Goal: Communication & Community: Answer question/provide support

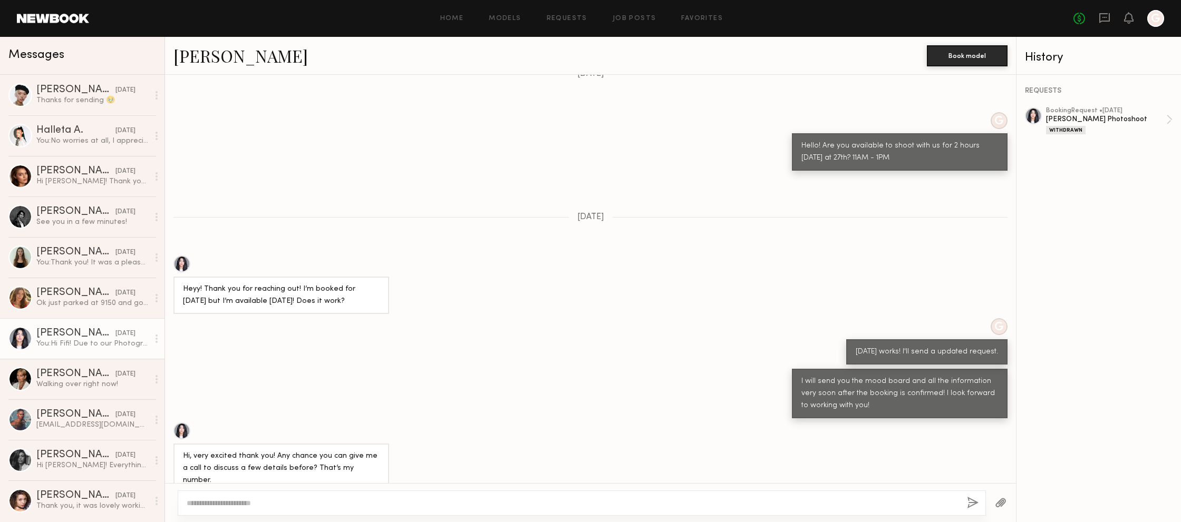
scroll to position [371, 0]
click at [571, 20] on link "Requests" at bounding box center [567, 18] width 41 height 7
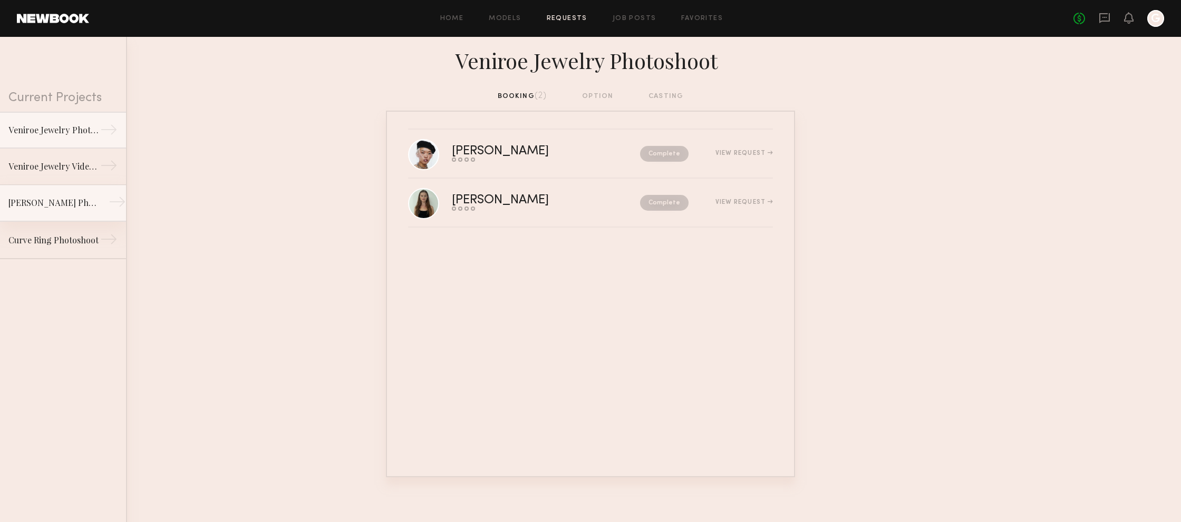
click at [103, 207] on link "[PERSON_NAME] Photoshoot →" at bounding box center [63, 203] width 126 height 37
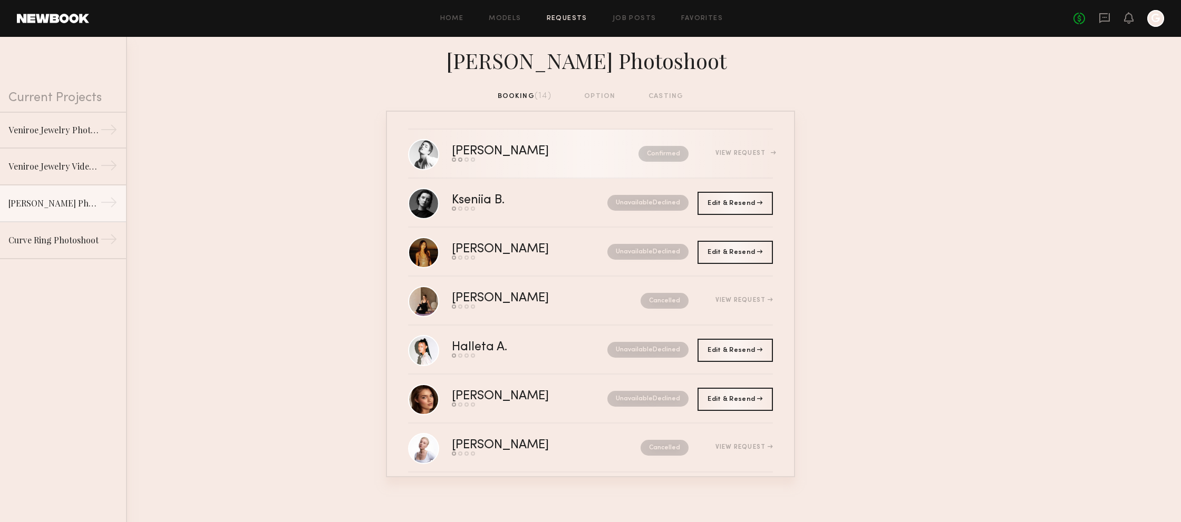
click at [512, 143] on link "[PERSON_NAME] Send request Model response Review hours worked Pay model Confirm…" at bounding box center [590, 154] width 365 height 49
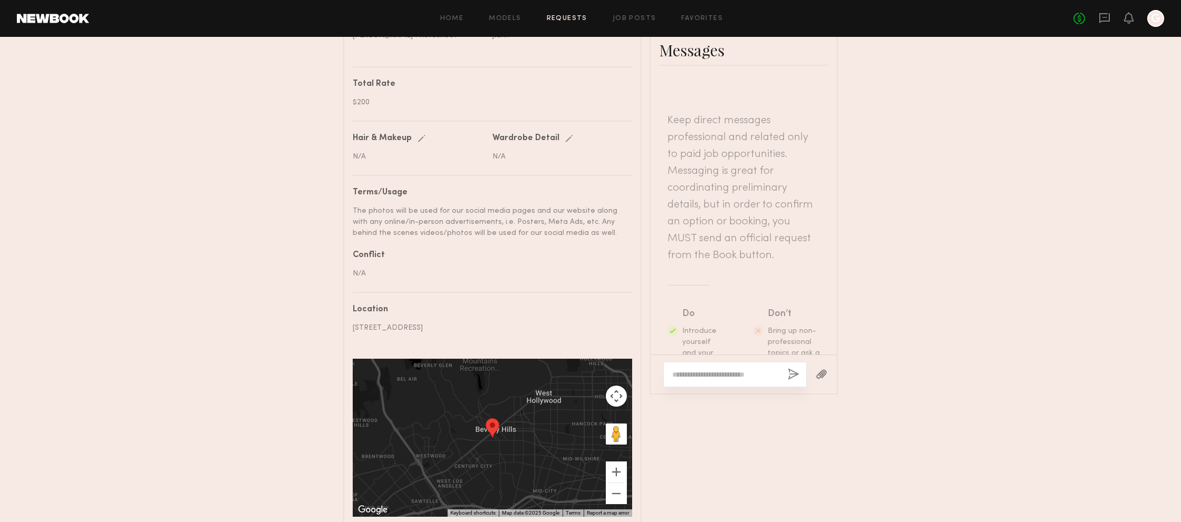
scroll to position [520, 0]
click at [723, 369] on textarea at bounding box center [725, 374] width 107 height 11
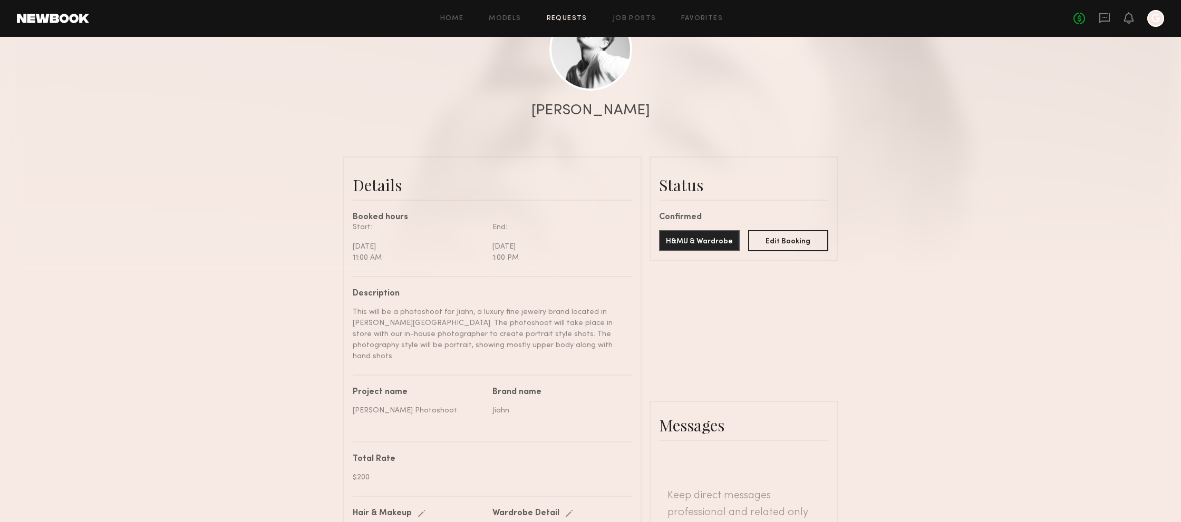
scroll to position [96, 0]
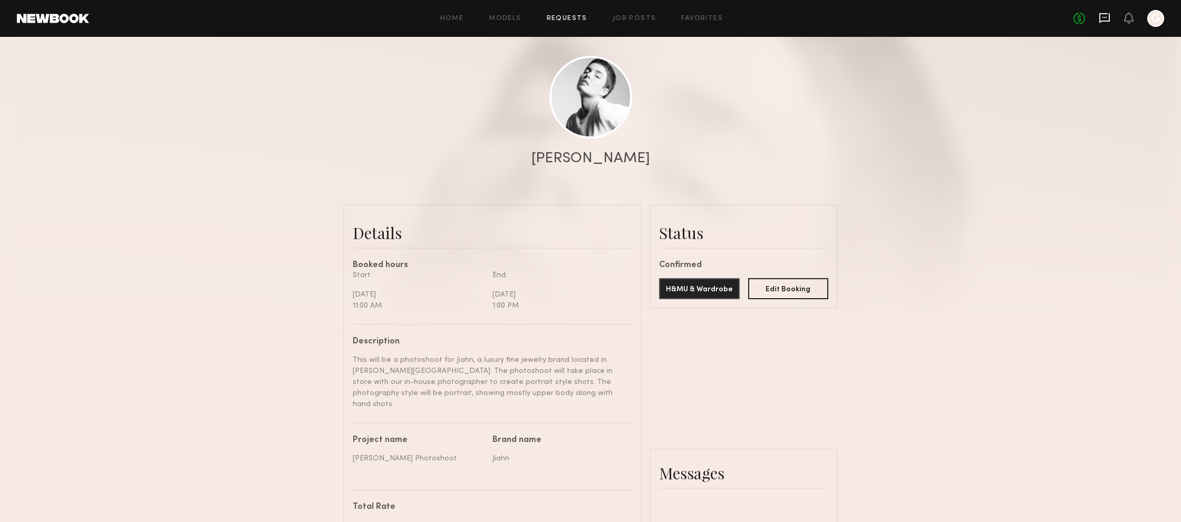
click at [1106, 20] on icon at bounding box center [1105, 18] width 12 height 12
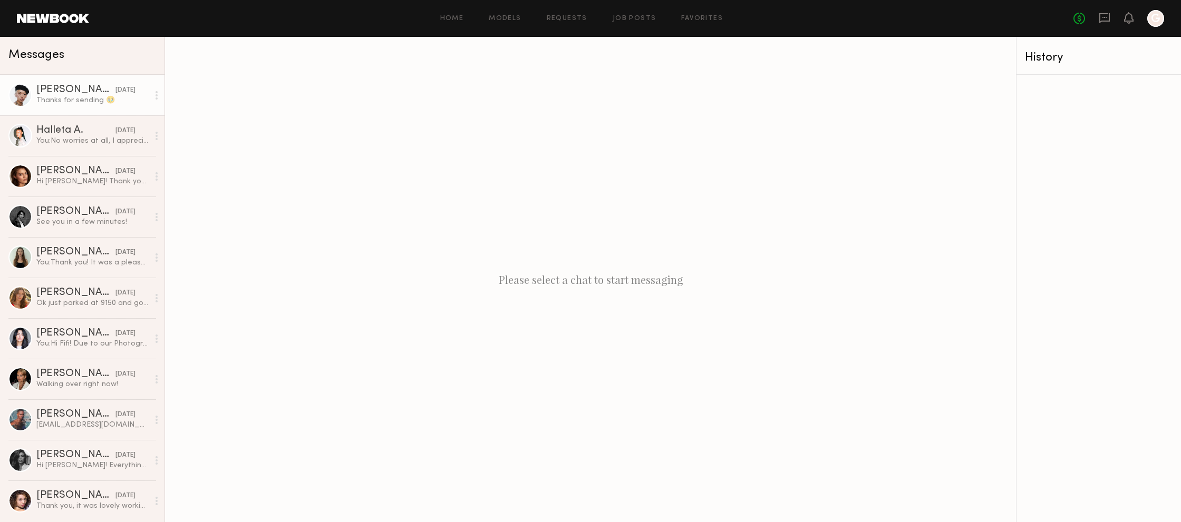
click at [88, 95] on div "[PERSON_NAME]" at bounding box center [75, 90] width 79 height 11
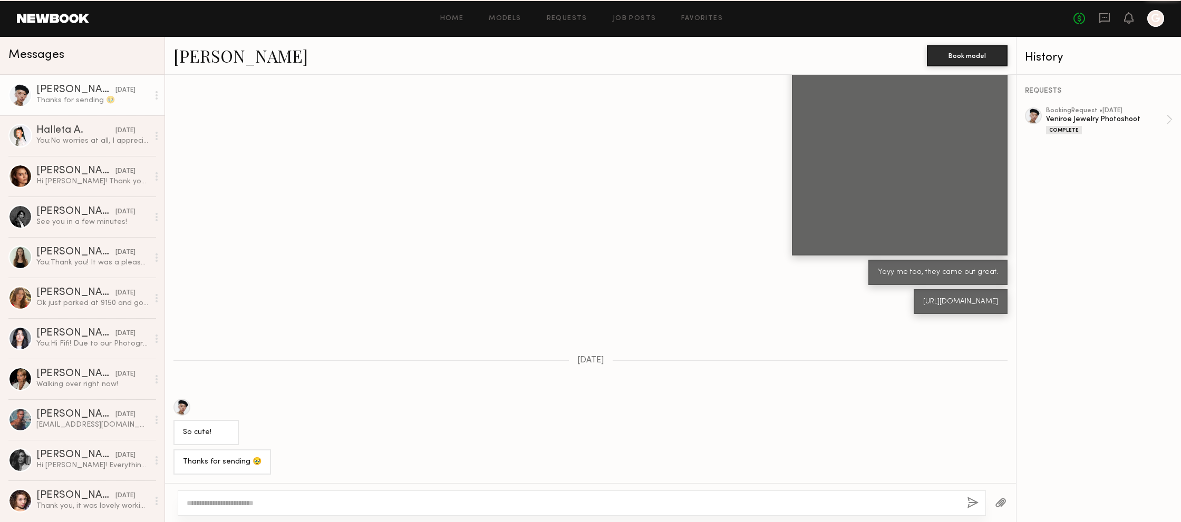
scroll to position [509, 0]
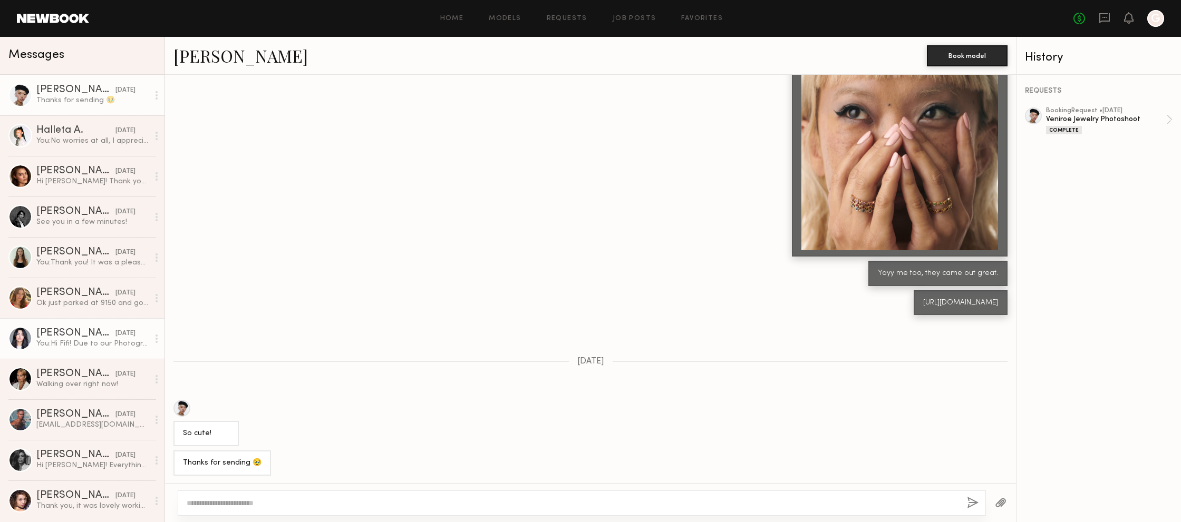
click at [88, 334] on div "[PERSON_NAME]" at bounding box center [75, 333] width 79 height 11
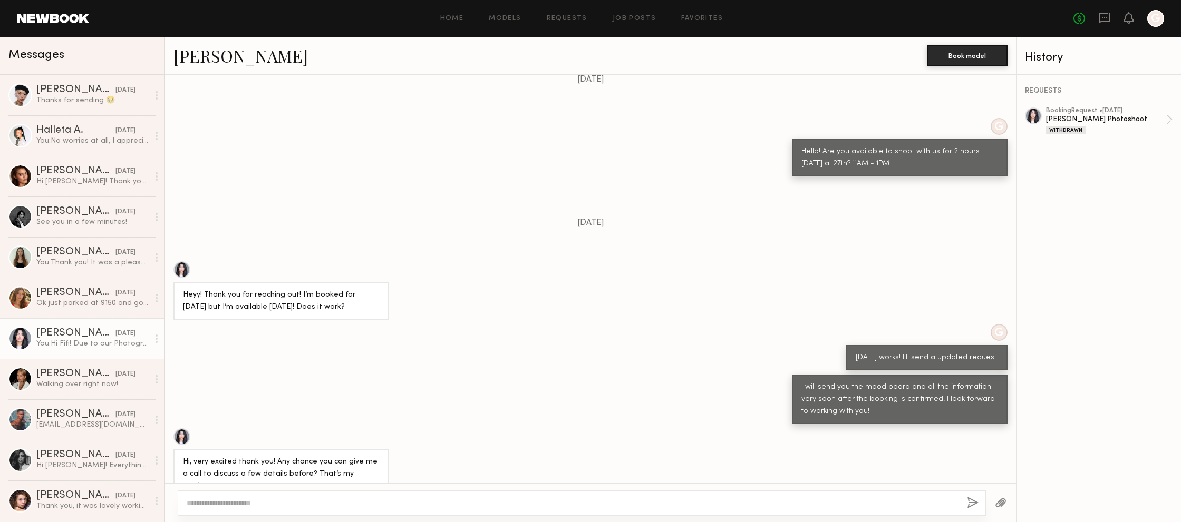
scroll to position [400, 0]
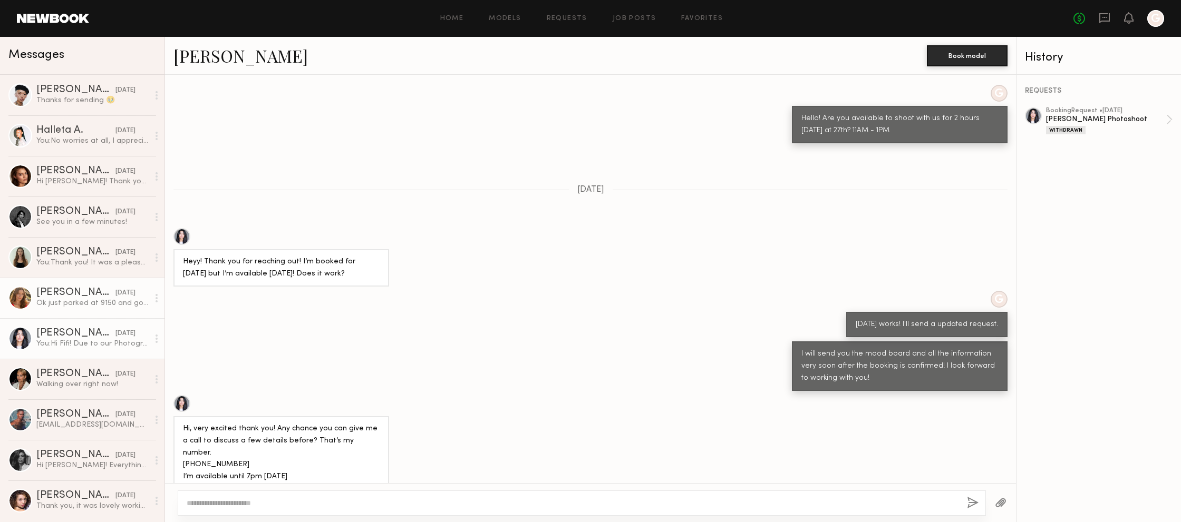
click at [96, 298] on div "Ok just parked at 9150 and going to walk over" at bounding box center [92, 303] width 112 height 10
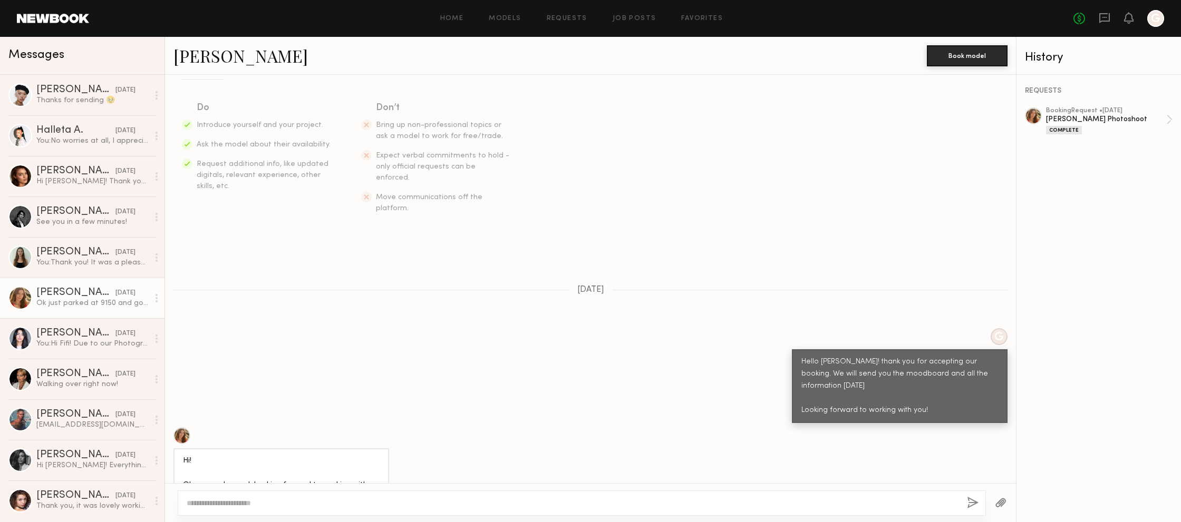
scroll to position [175, 0]
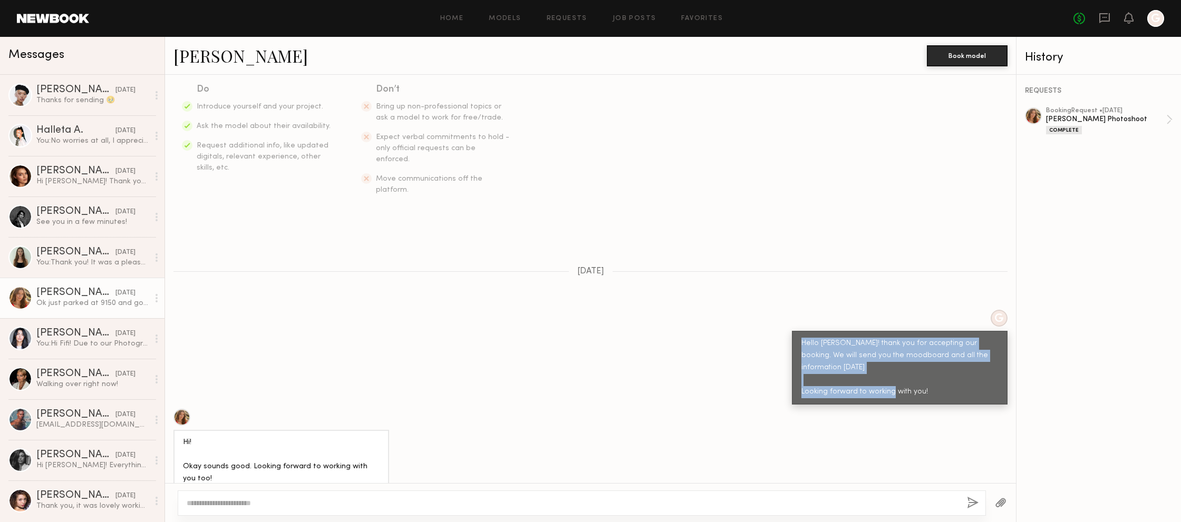
drag, startPoint x: 929, startPoint y: 355, endPoint x: 773, endPoint y: 321, distance: 159.9
click at [790, 319] on div "G Hello [PERSON_NAME]! thank you for accepting our booking. We will send you th…" at bounding box center [590, 357] width 851 height 95
copy div "Hello [PERSON_NAME]! thank you for accepting our booking. We will send you the …"
click at [554, 20] on link "Requests" at bounding box center [567, 18] width 41 height 7
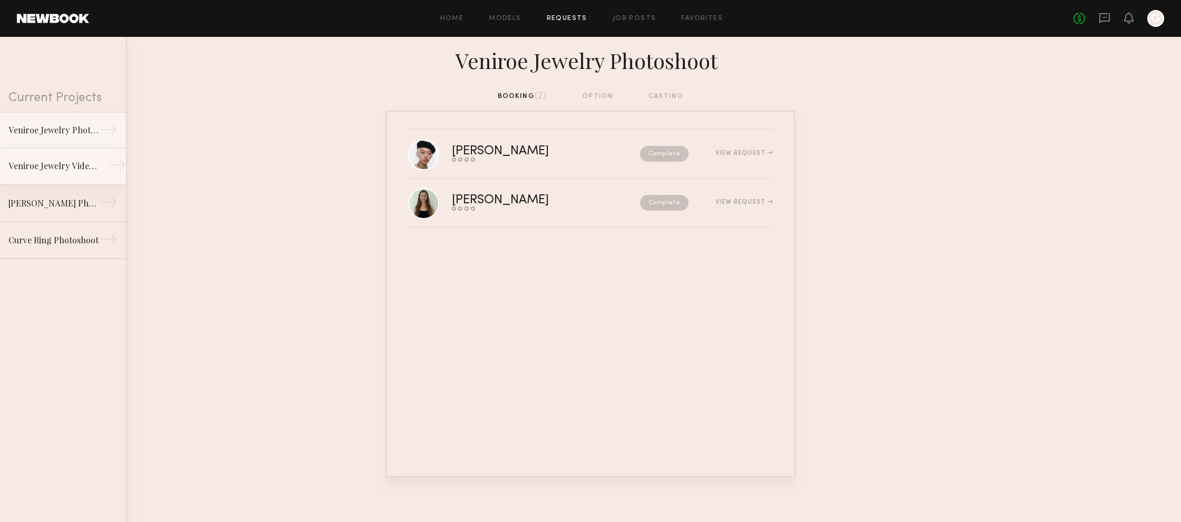
click at [64, 183] on link "Veniroe Jewelry Video Shoot →" at bounding box center [63, 166] width 126 height 37
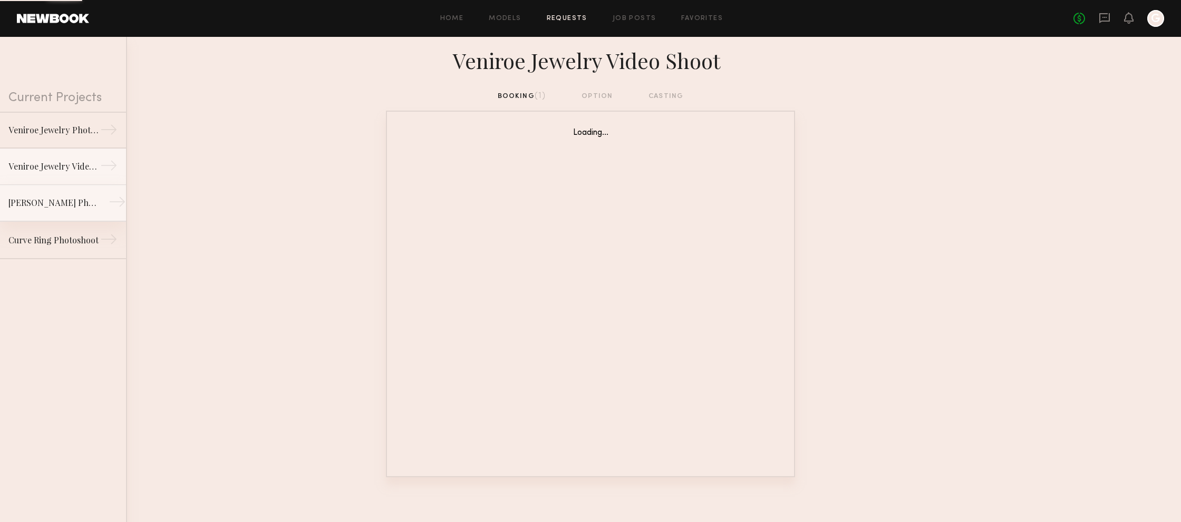
click at [70, 193] on link "[PERSON_NAME] Photoshoot →" at bounding box center [63, 203] width 126 height 37
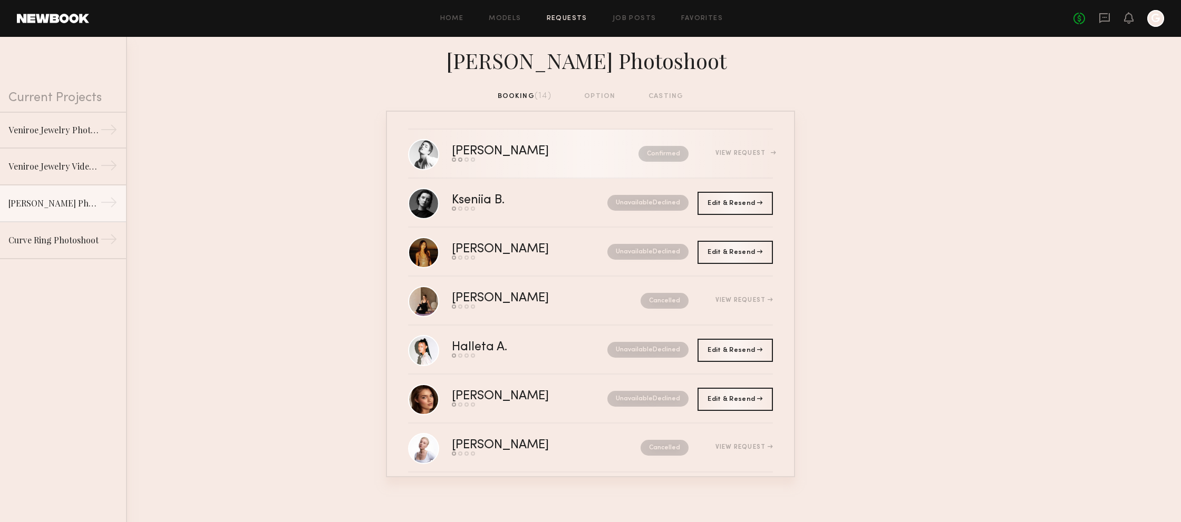
click at [759, 154] on div "View Request" at bounding box center [743, 153] width 57 height 6
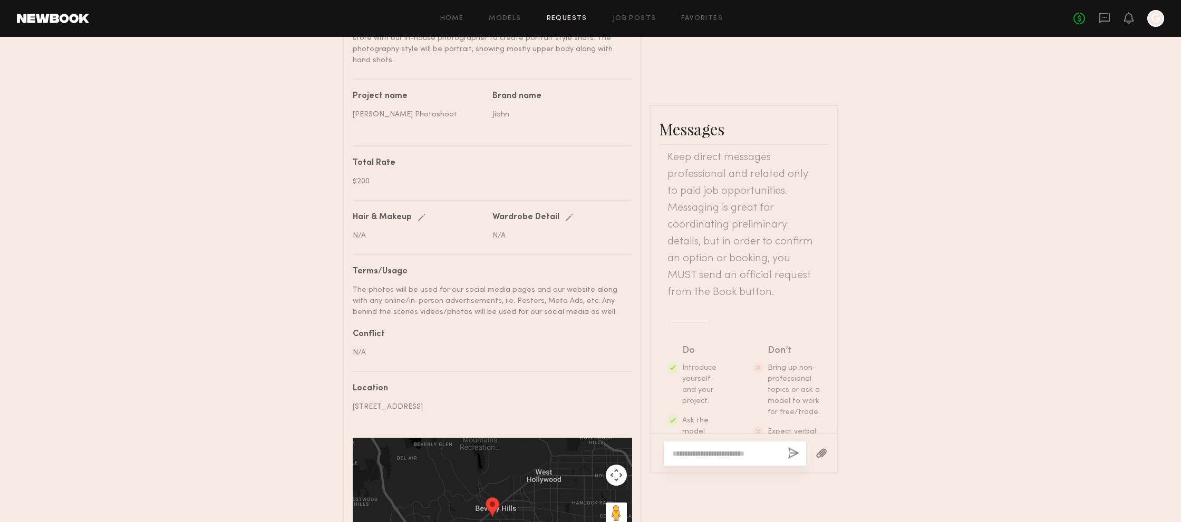
scroll to position [50, 0]
click at [715, 452] on textarea at bounding box center [725, 454] width 107 height 11
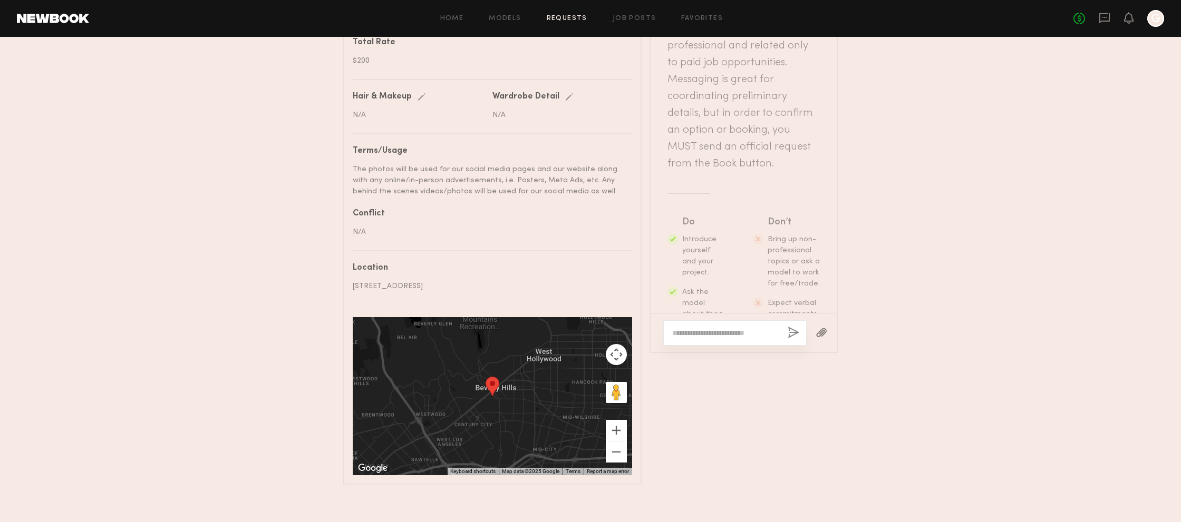
scroll to position [564, 0]
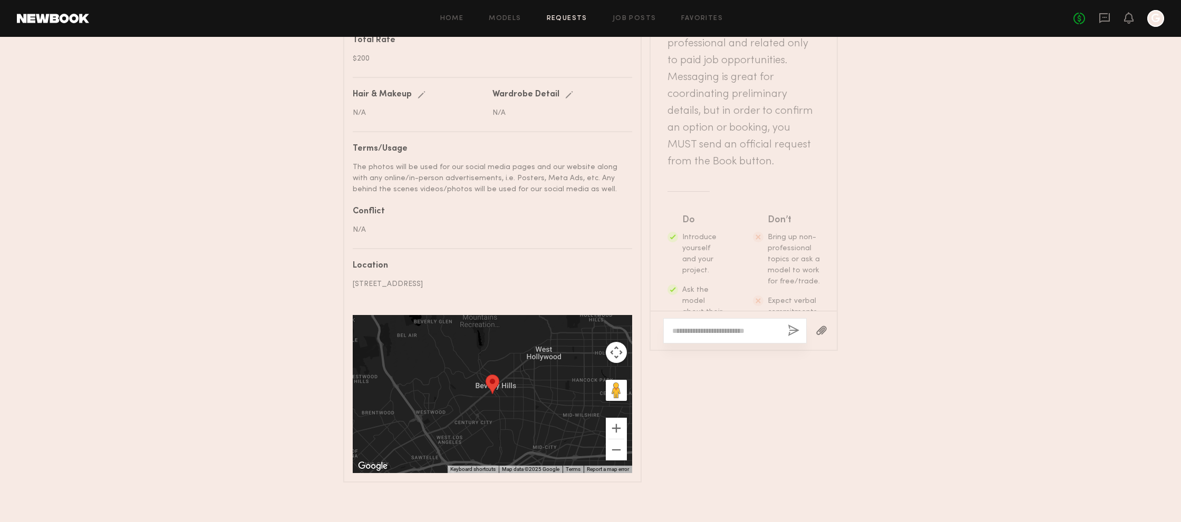
click at [687, 326] on textarea at bounding box center [725, 331] width 107 height 11
paste textarea "**********"
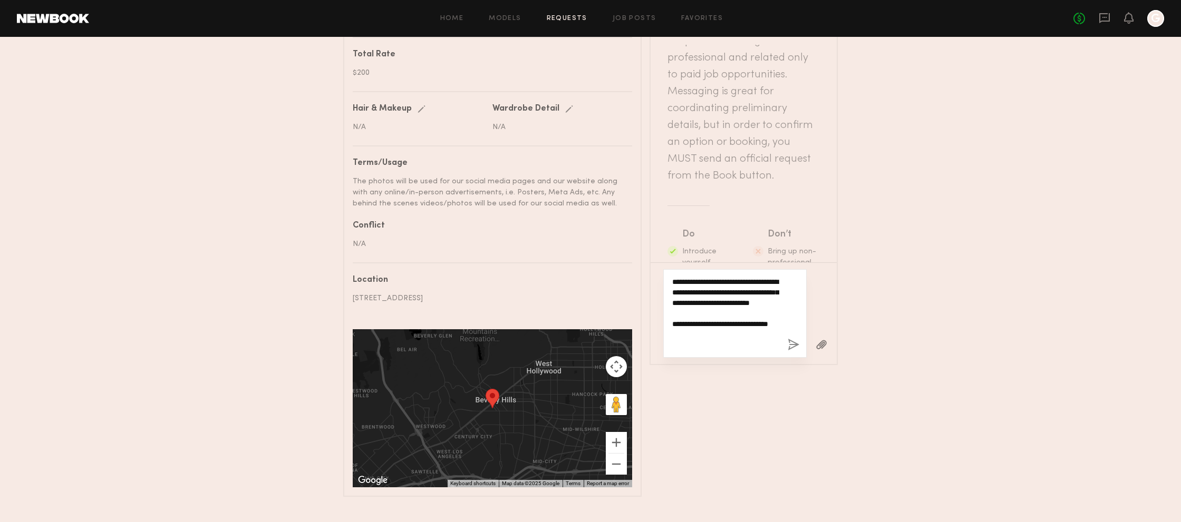
scroll to position [549, 0]
drag, startPoint x: 703, startPoint y: 278, endPoint x: 797, endPoint y: 290, distance: 95.1
click at [703, 278] on textarea "**********" at bounding box center [725, 314] width 107 height 74
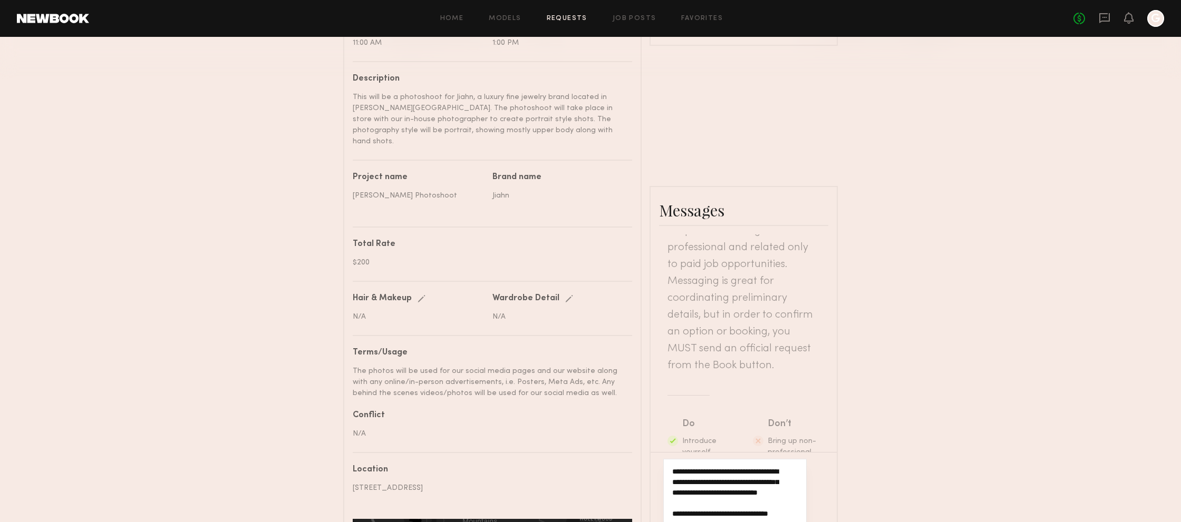
scroll to position [564, 0]
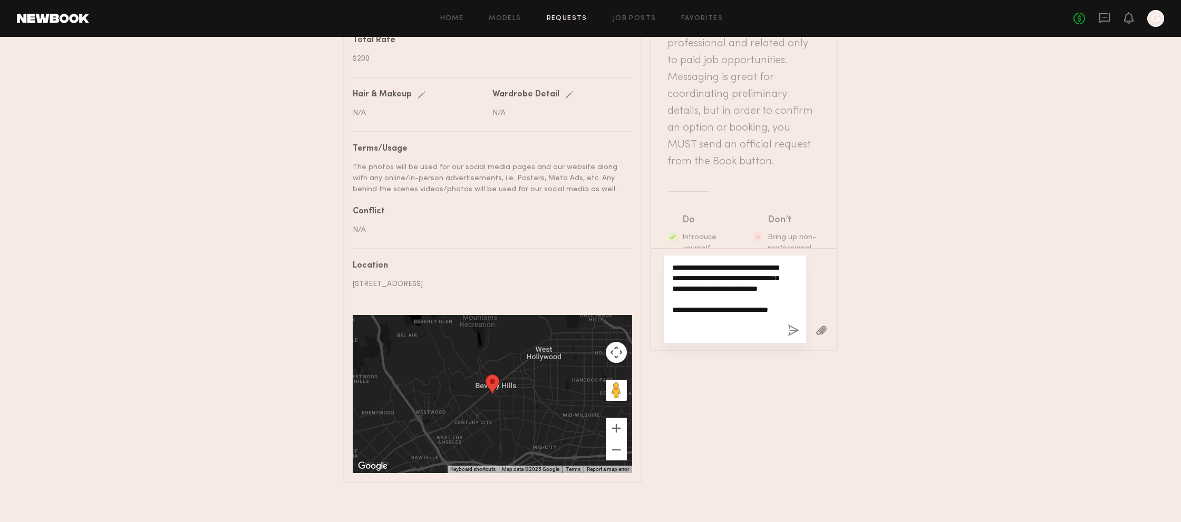
click at [758, 293] on textarea "**********" at bounding box center [725, 300] width 107 height 74
drag, startPoint x: 758, startPoint y: 293, endPoint x: 737, endPoint y: 294, distance: 21.6
click at [737, 294] on textarea "**********" at bounding box center [725, 300] width 107 height 74
click at [729, 323] on textarea "**********" at bounding box center [725, 300] width 107 height 74
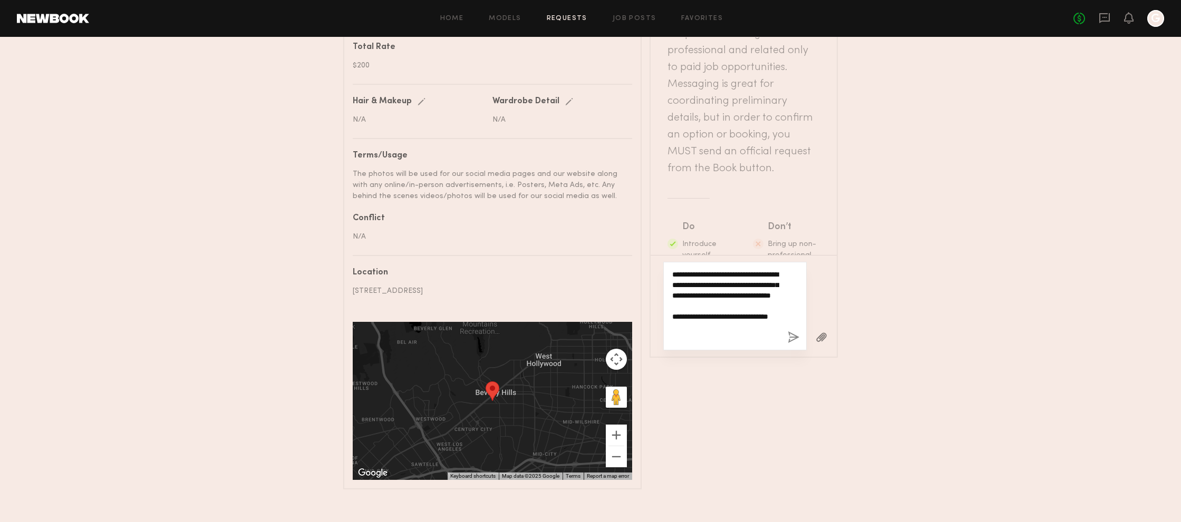
click at [741, 290] on textarea "**********" at bounding box center [725, 306] width 107 height 74
click at [728, 328] on textarea "**********" at bounding box center [725, 306] width 107 height 74
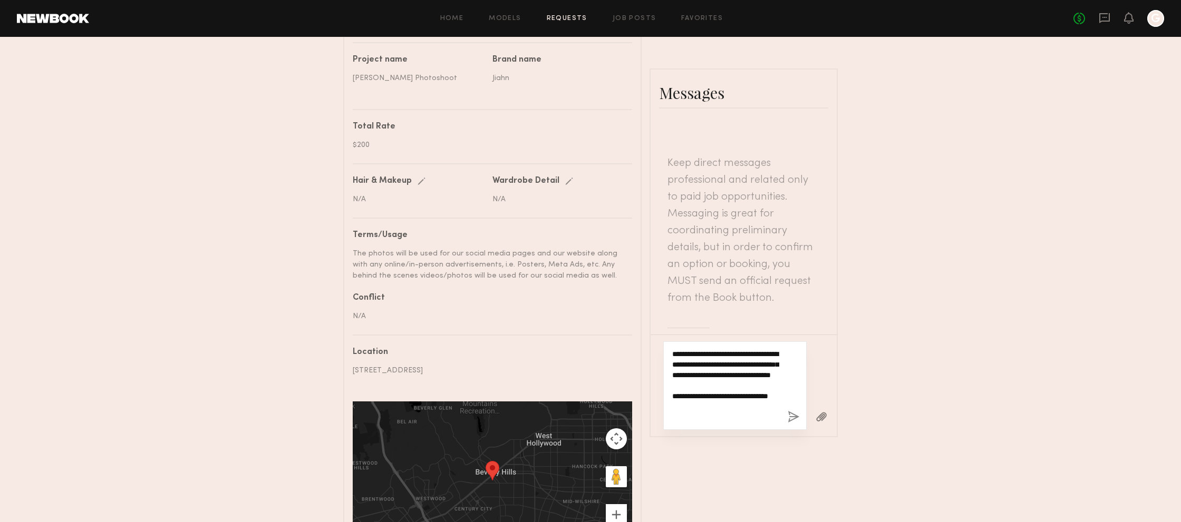
scroll to position [480, 0]
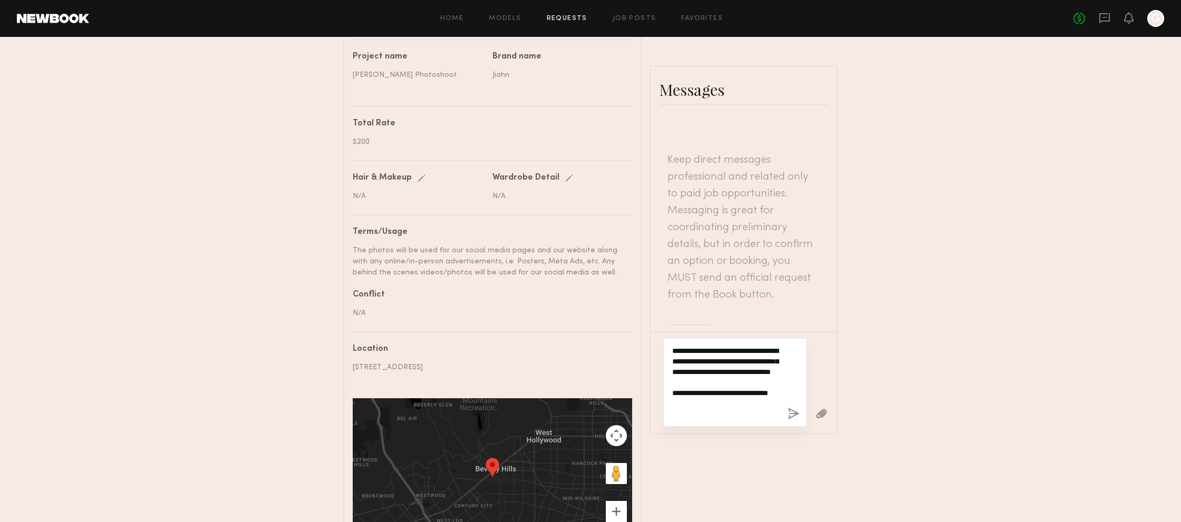
type textarea "**********"
click at [796, 408] on button "button" at bounding box center [794, 414] width 12 height 13
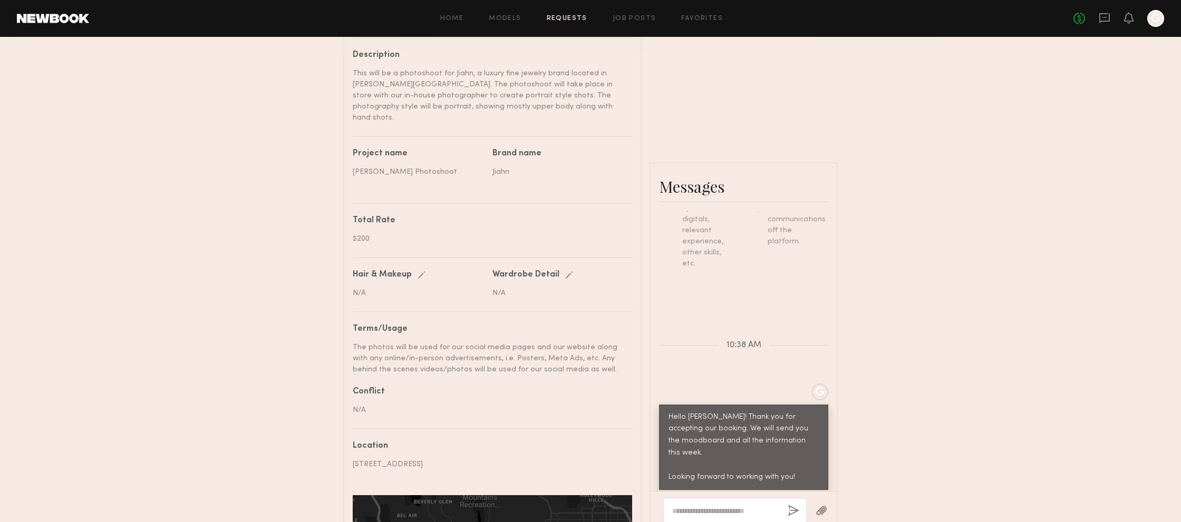
scroll to position [358, 0]
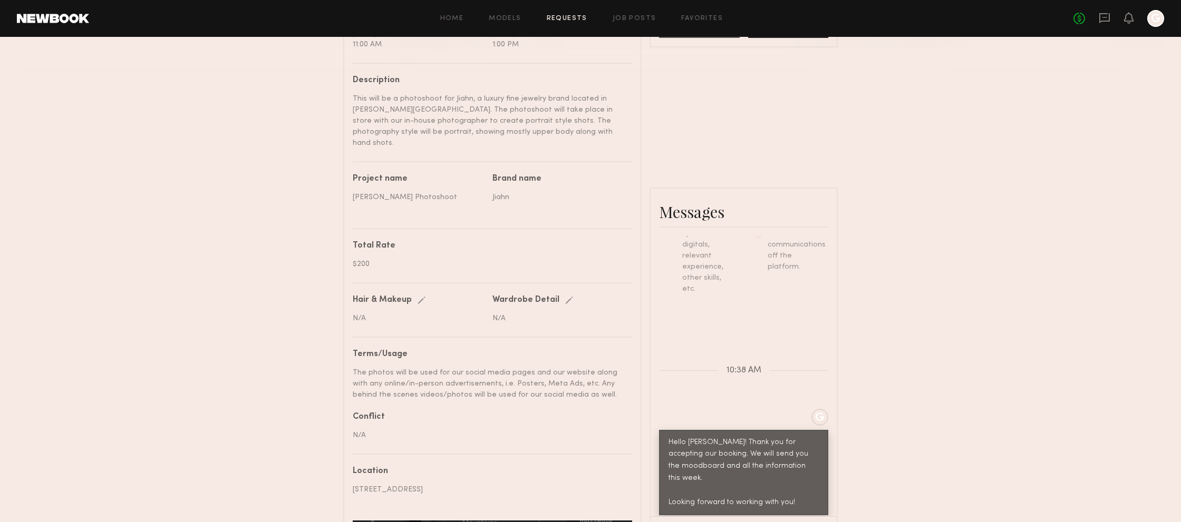
click at [1097, 15] on div "No fees up to $5,000 G" at bounding box center [1118, 18] width 91 height 17
click at [1103, 17] on icon at bounding box center [1104, 17] width 4 height 1
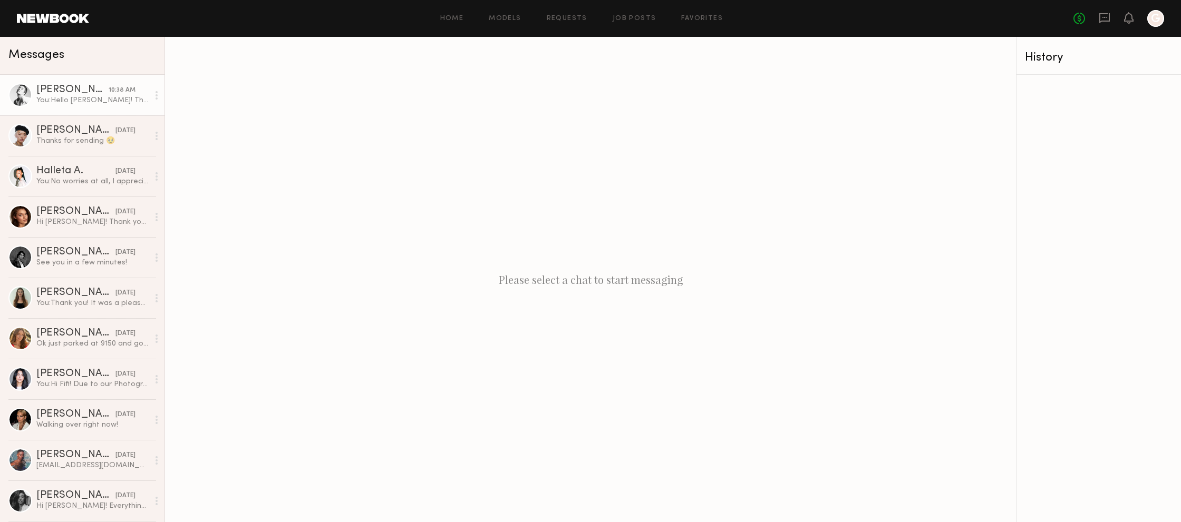
click at [123, 88] on div "10:38 AM" at bounding box center [122, 90] width 27 height 10
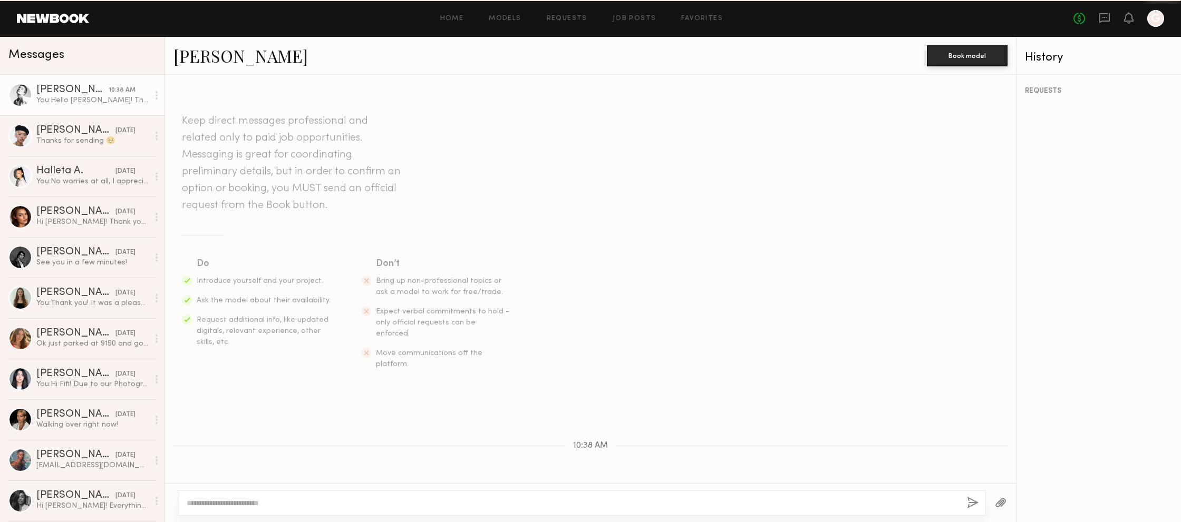
scroll to position [83, 0]
